Goal: Transaction & Acquisition: Book appointment/travel/reservation

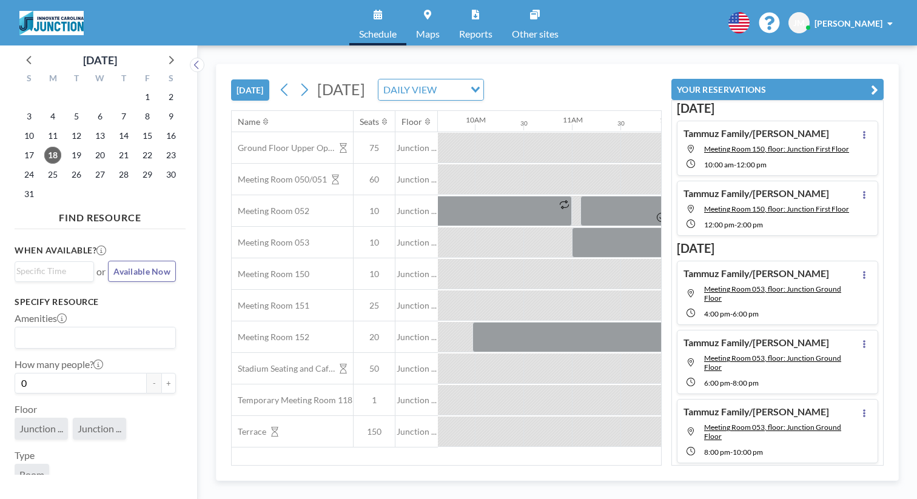
scroll to position [0, 947]
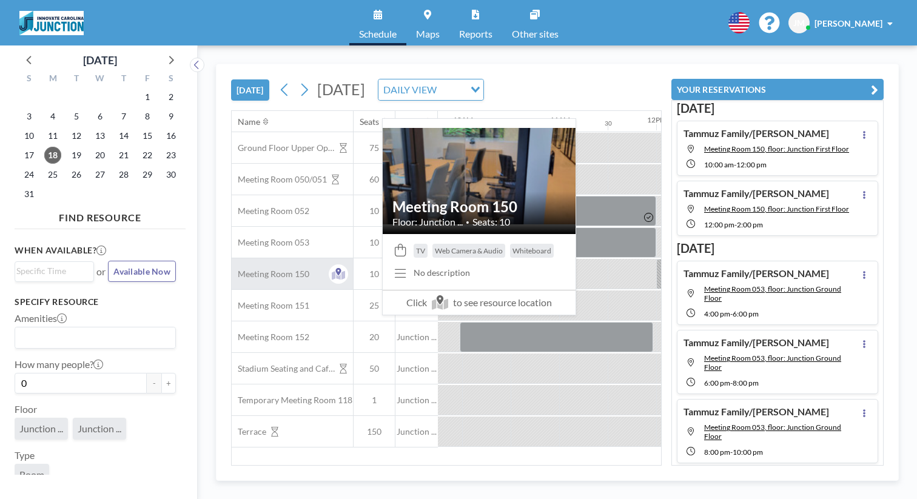
click at [237, 258] on div "Meeting Room 150" at bounding box center [292, 273] width 121 height 31
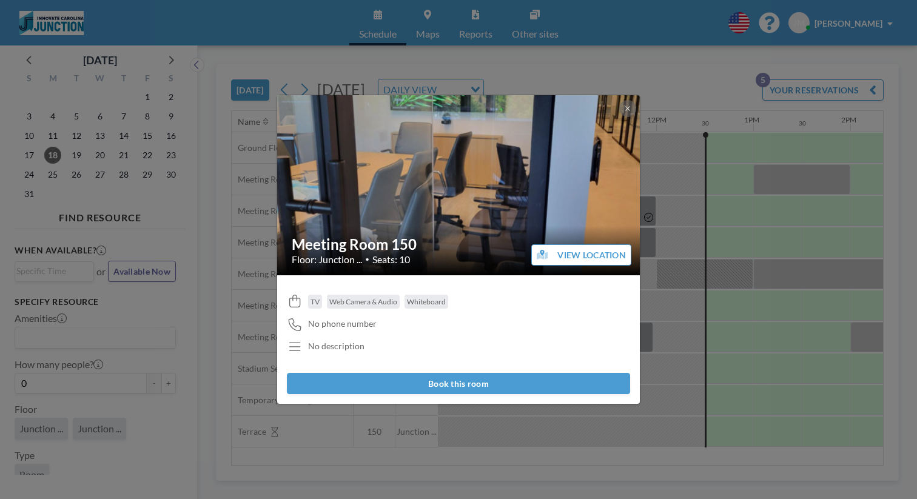
click at [459, 373] on button "Book this room" at bounding box center [458, 383] width 343 height 21
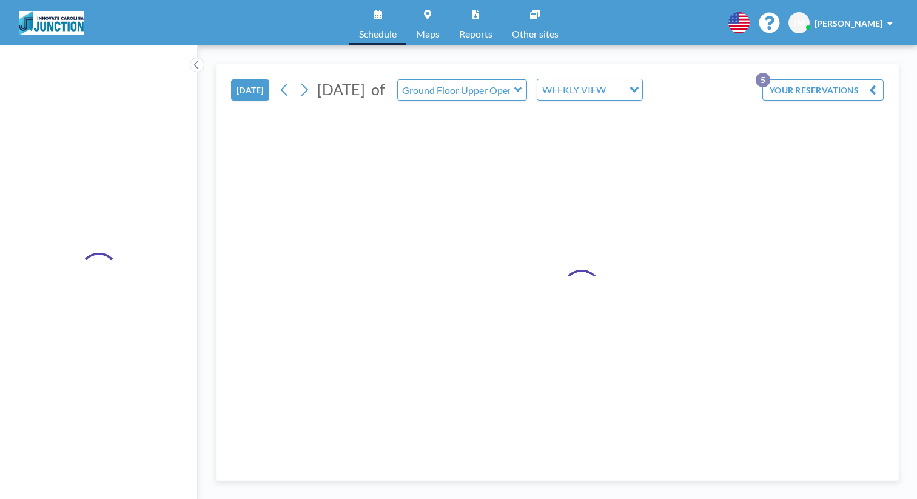
type input "Meeting Room 150"
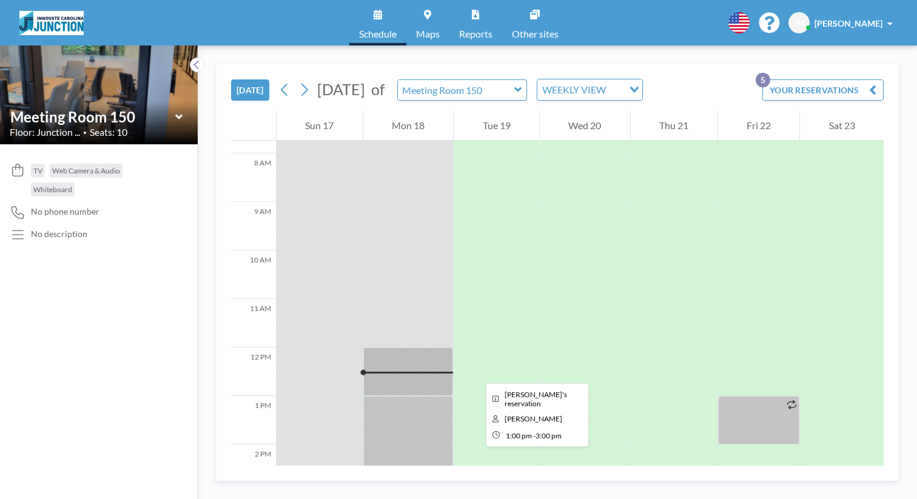
scroll to position [408, 0]
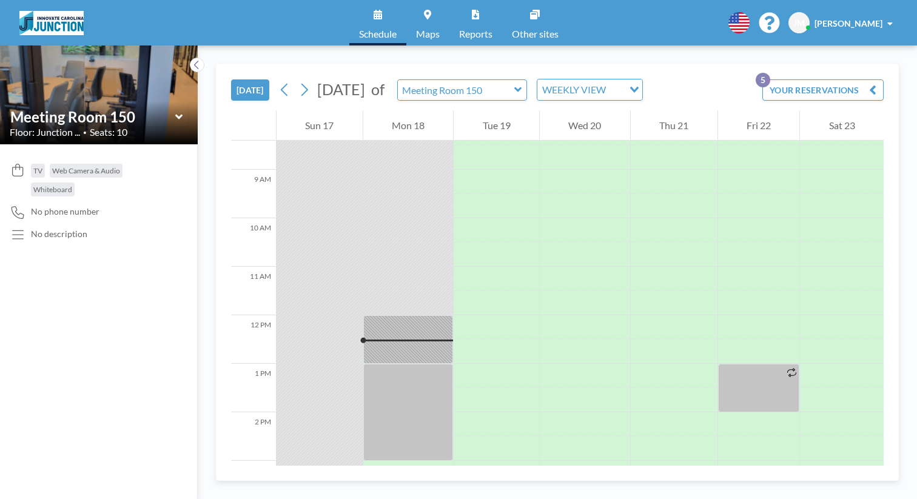
click at [390, 316] on div at bounding box center [408, 340] width 90 height 49
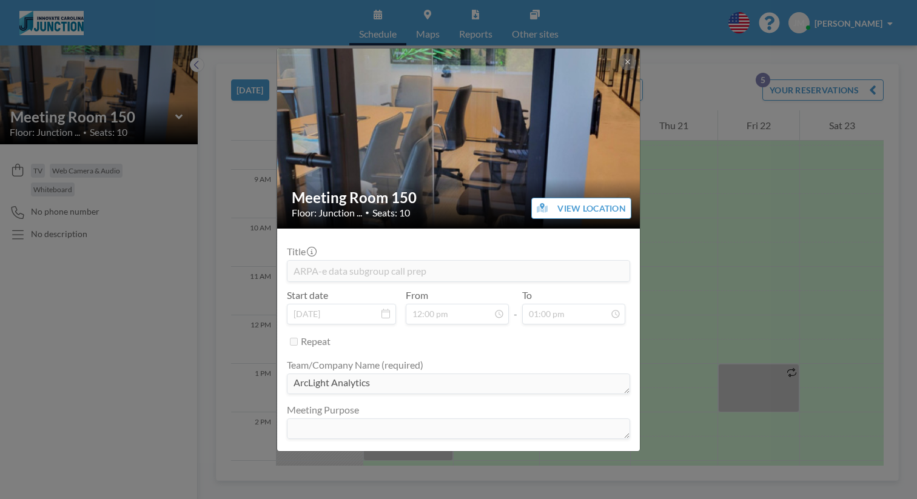
click at [250, 100] on div "Meeting Room 150 Floor: Junction ... • Seats: 10 VIEW LOCATION Title ARPA-e dat…" at bounding box center [458, 249] width 917 height 499
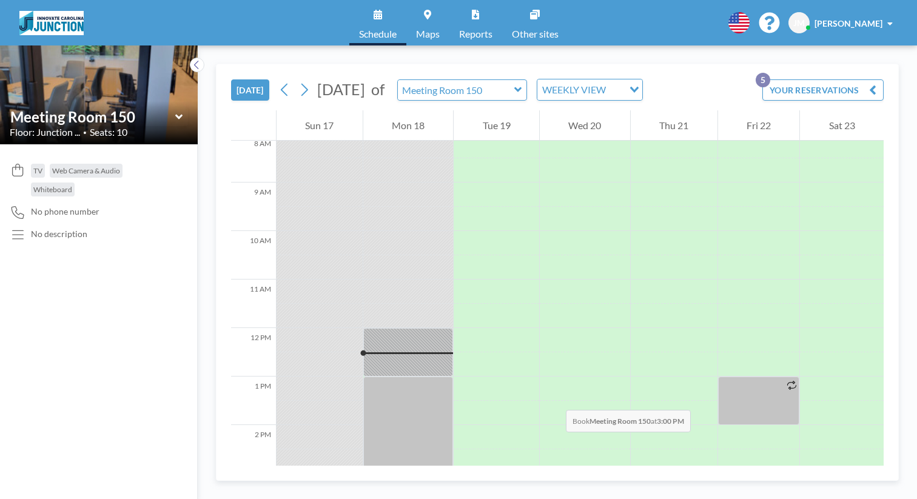
scroll to position [401, 0]
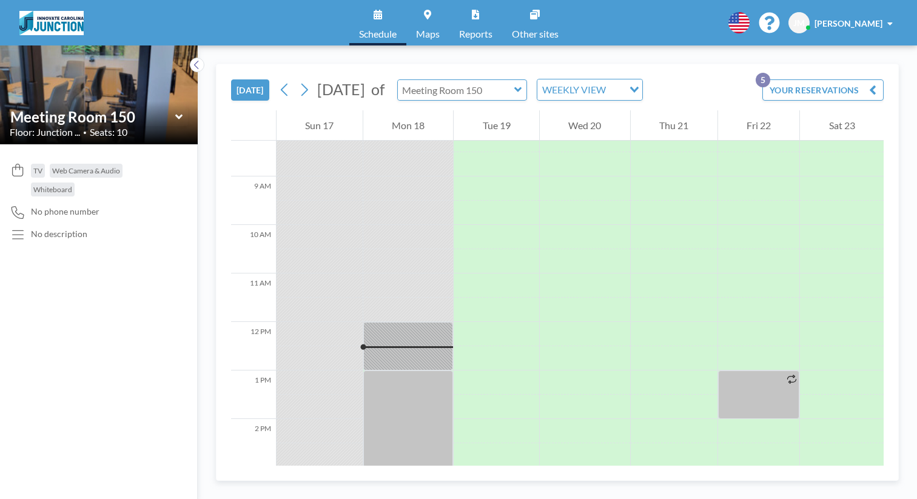
click at [436, 80] on input "text" at bounding box center [456, 90] width 117 height 20
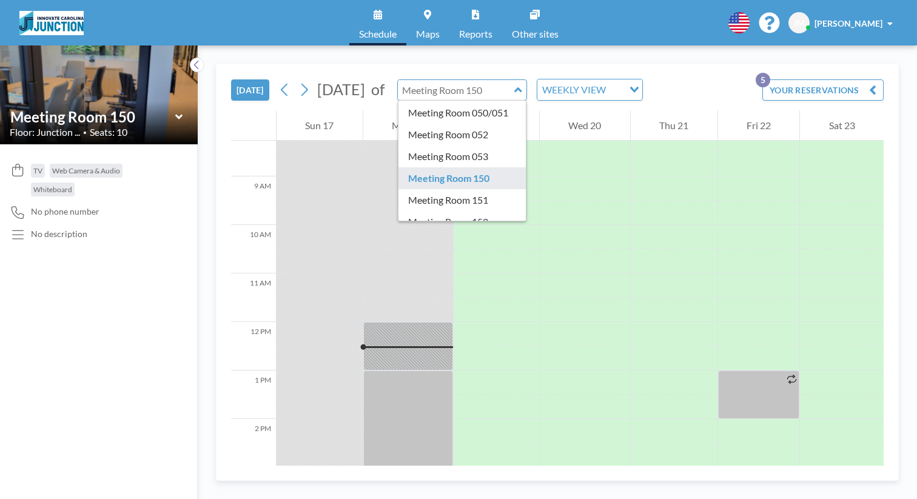
scroll to position [45, 0]
type input "Meeting Room 152"
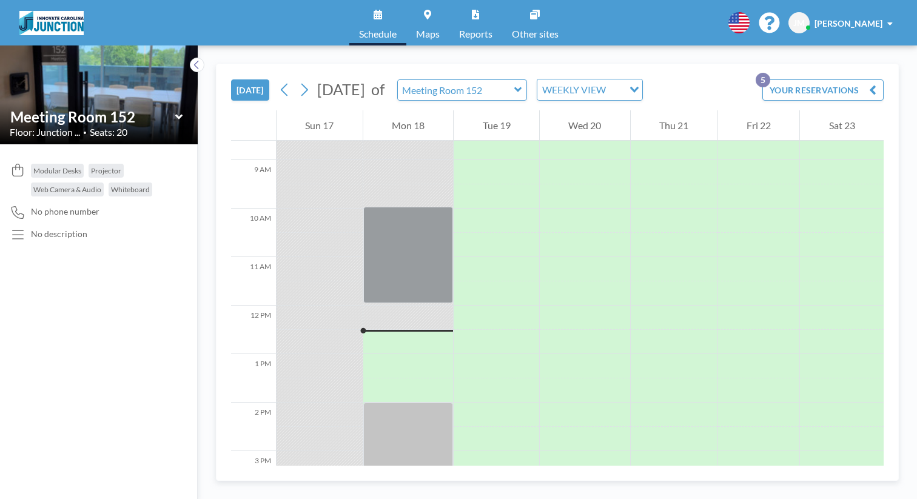
scroll to position [473, 0]
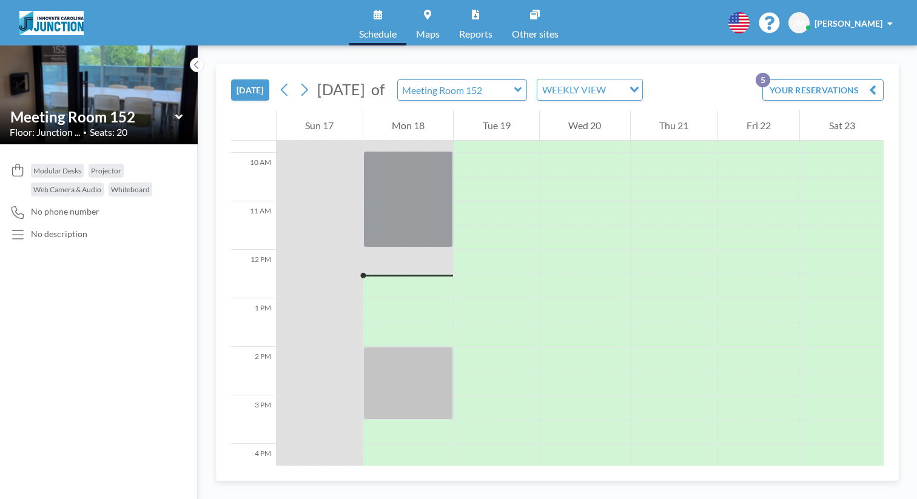
click at [454, 83] on div "Meeting Room 152" at bounding box center [462, 89] width 130 height 21
click at [515, 84] on icon at bounding box center [519, 90] width 8 height 12
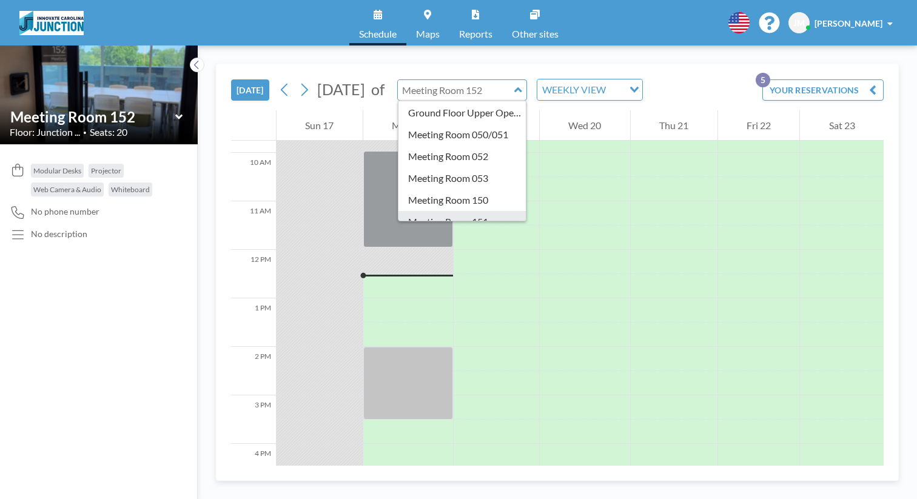
scroll to position [21, 0]
type input "Meeting Room 151"
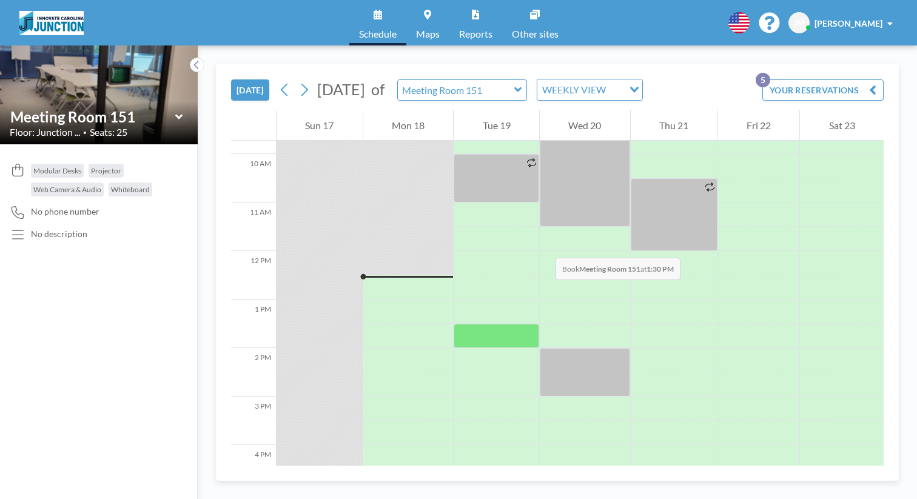
scroll to position [473, 0]
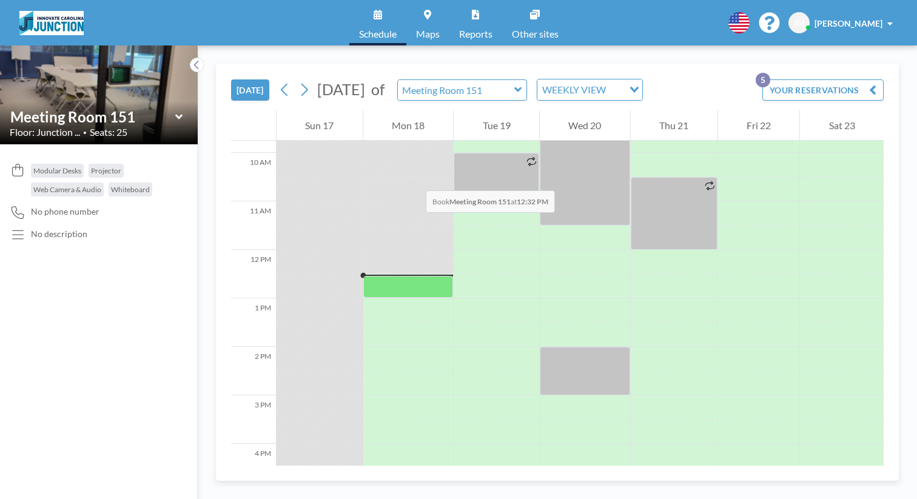
click at [363, 276] on div at bounding box center [408, 287] width 90 height 22
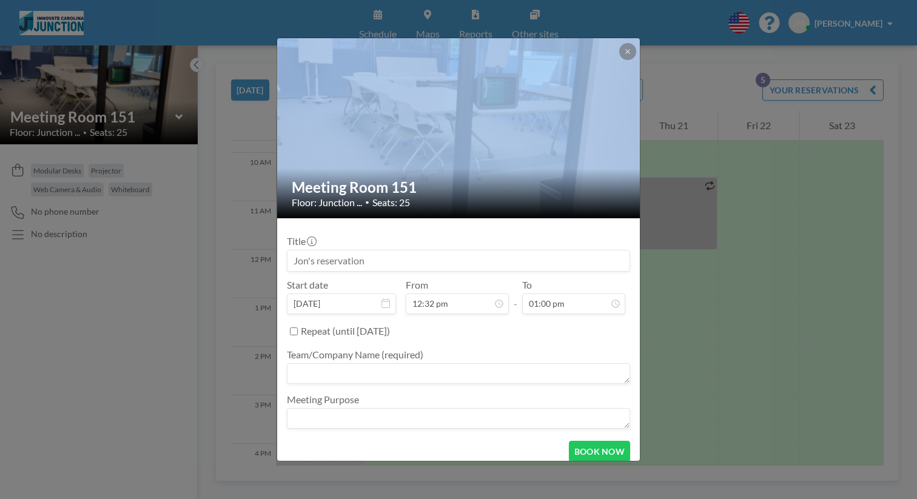
click at [333, 141] on div at bounding box center [459, 128] width 364 height 180
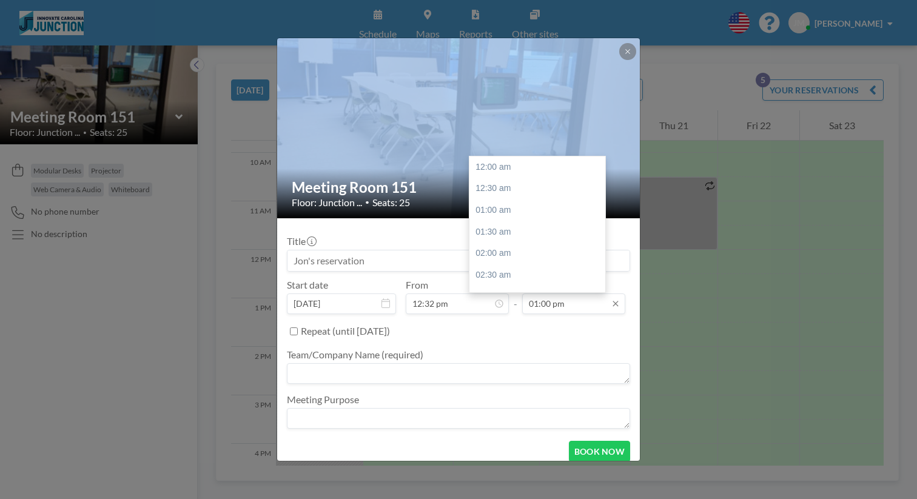
scroll to position [504, 0]
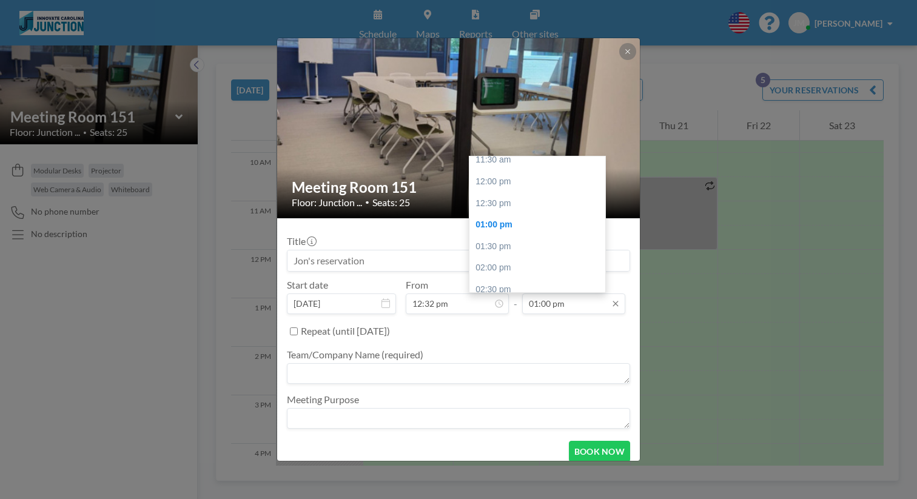
click at [561, 294] on input "01:00 pm" at bounding box center [573, 304] width 103 height 21
click at [498, 279] on div "02:30 pm" at bounding box center [541, 290] width 143 height 22
type input "02:30 pm"
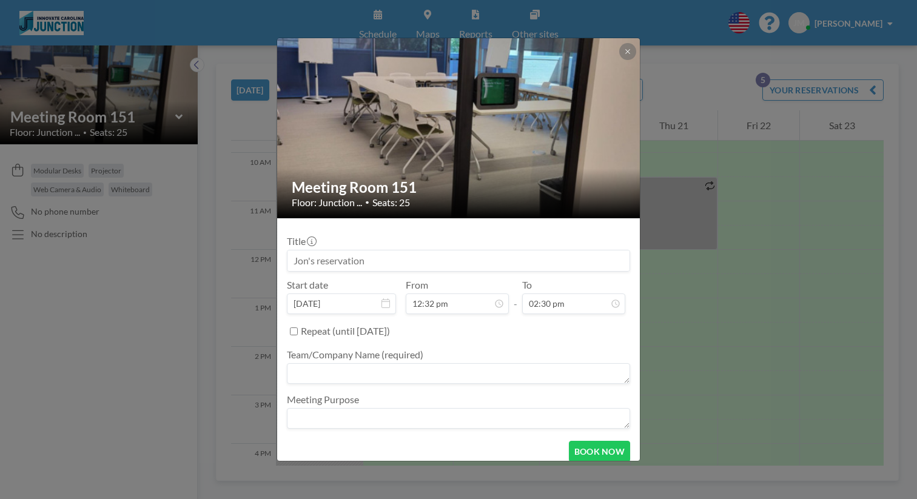
click at [417, 254] on input at bounding box center [459, 261] width 342 height 21
type input "Tammuz Family"
click at [479, 408] on textarea at bounding box center [458, 418] width 343 height 21
type textarea "On site team gathering"
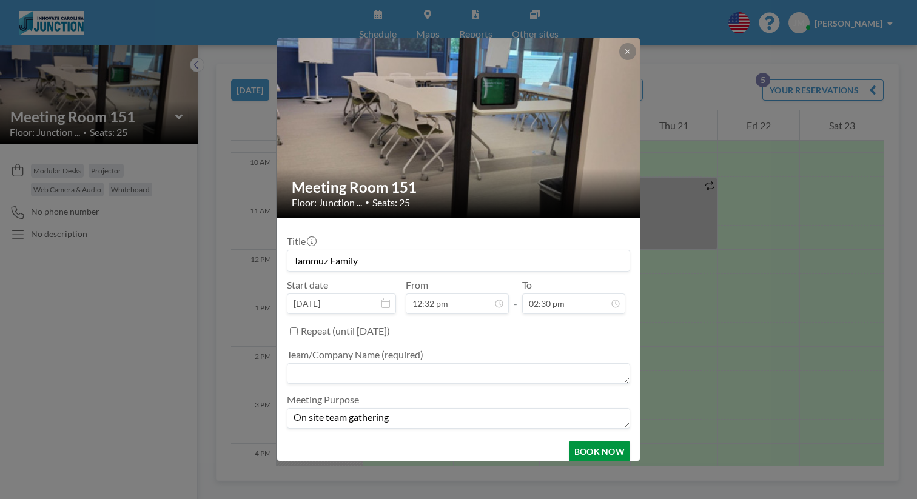
click at [571, 441] on button "BOOK NOW" at bounding box center [599, 451] width 61 height 21
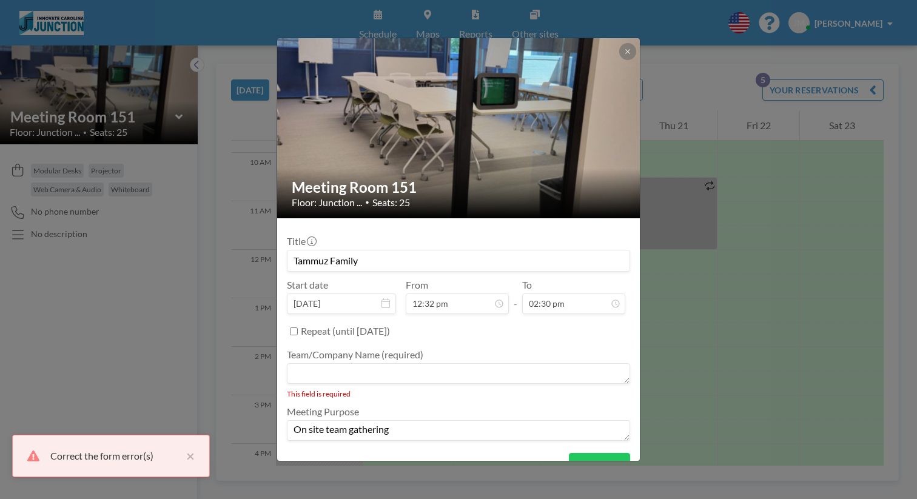
click at [373, 363] on textarea at bounding box center [458, 373] width 343 height 21
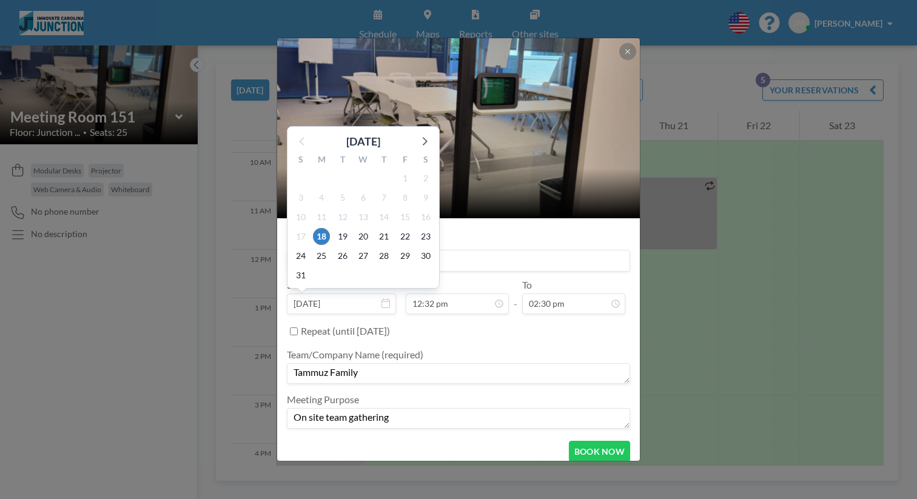
type textarea "Tammuz Family"
click at [374, 266] on div "3" at bounding box center [363, 275] width 21 height 19
click at [501, 252] on input "Tammuz Family" at bounding box center [459, 261] width 342 height 21
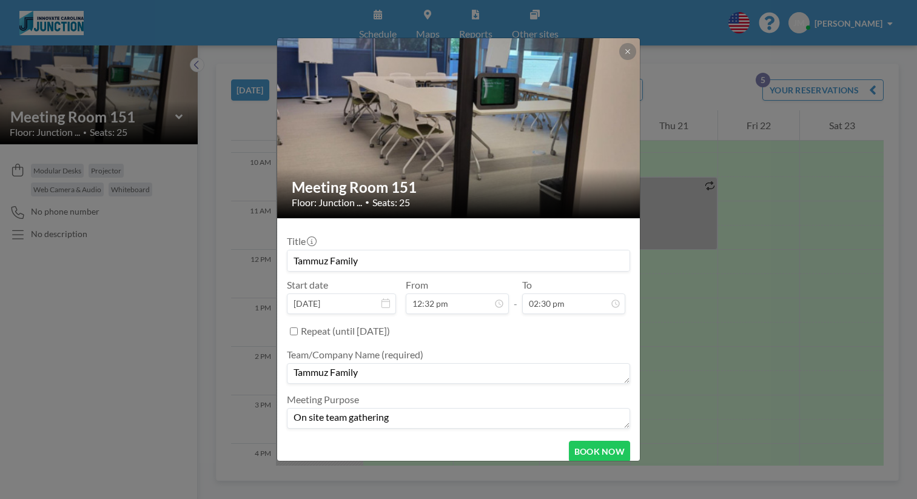
drag, startPoint x: 357, startPoint y: 247, endPoint x: 323, endPoint y: 249, distance: 34.0
click at [323, 251] on input "Tammuz Family" at bounding box center [459, 261] width 342 height 21
click at [472, 260] on input "Tammuz Family" at bounding box center [459, 261] width 342 height 21
click at [575, 441] on button "BOOK NOW" at bounding box center [599, 451] width 61 height 21
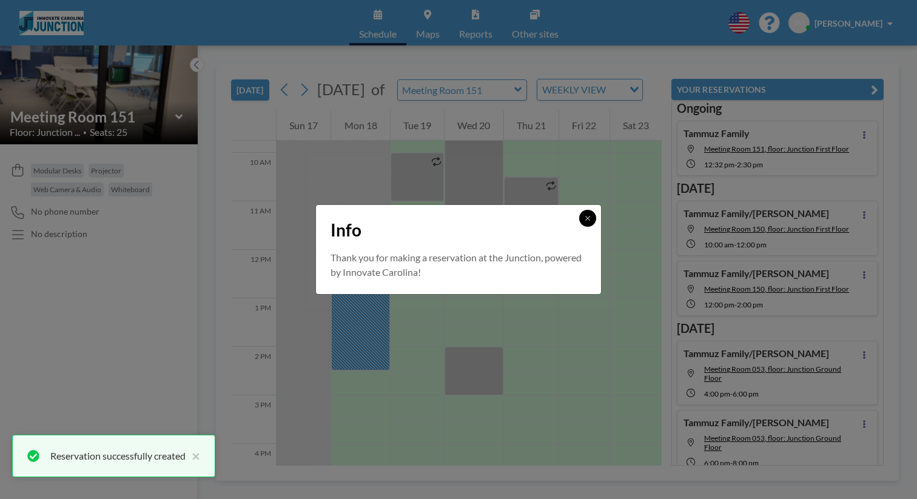
click at [579, 226] on button at bounding box center [587, 218] width 17 height 17
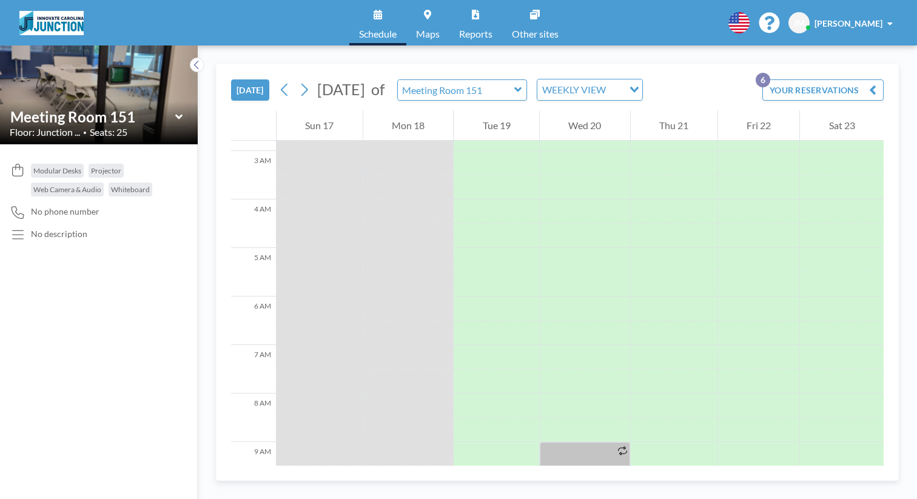
scroll to position [0, 0]
